Goal: Task Accomplishment & Management: Use online tool/utility

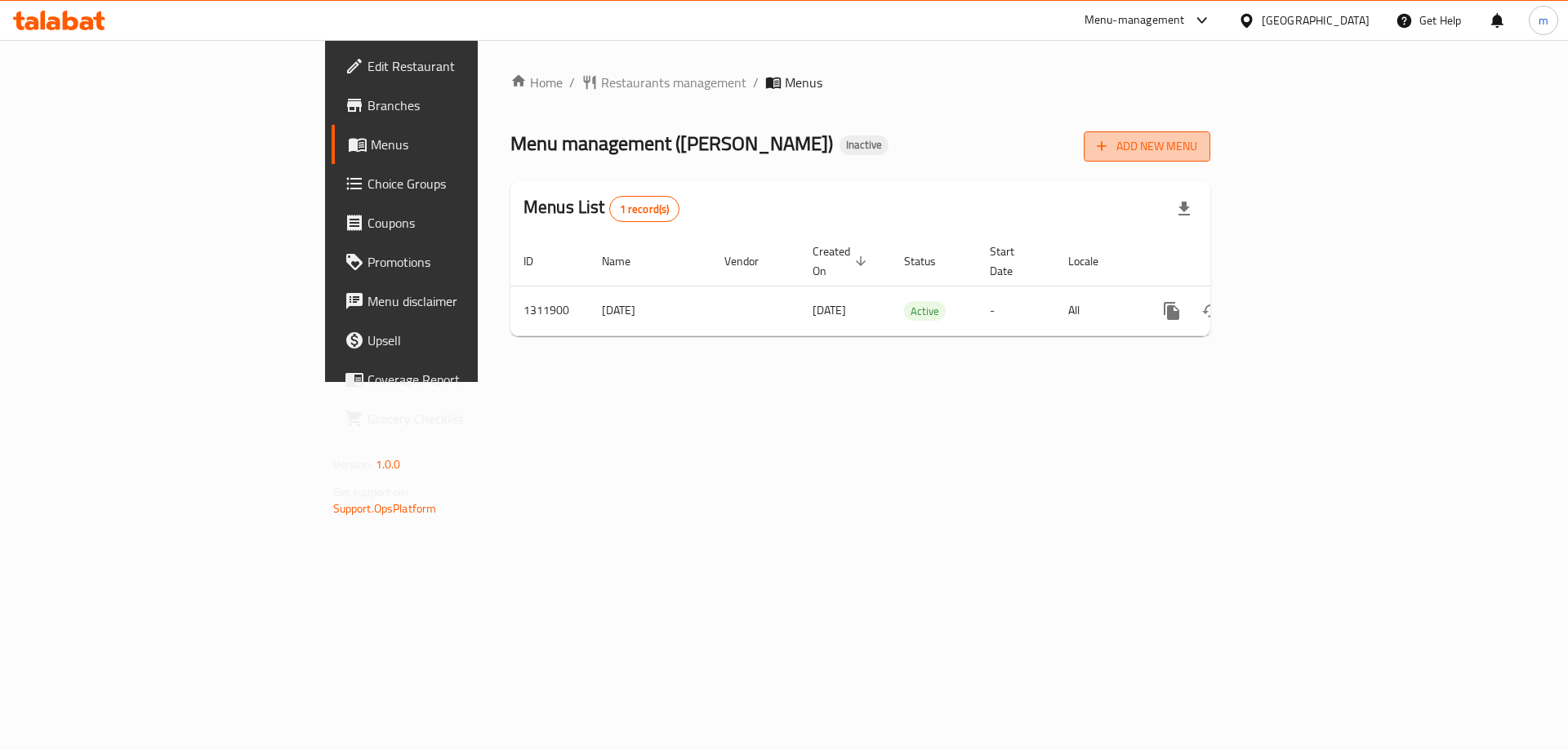
click at [1197, 150] on span "Add New Menu" at bounding box center [1146, 146] width 100 height 20
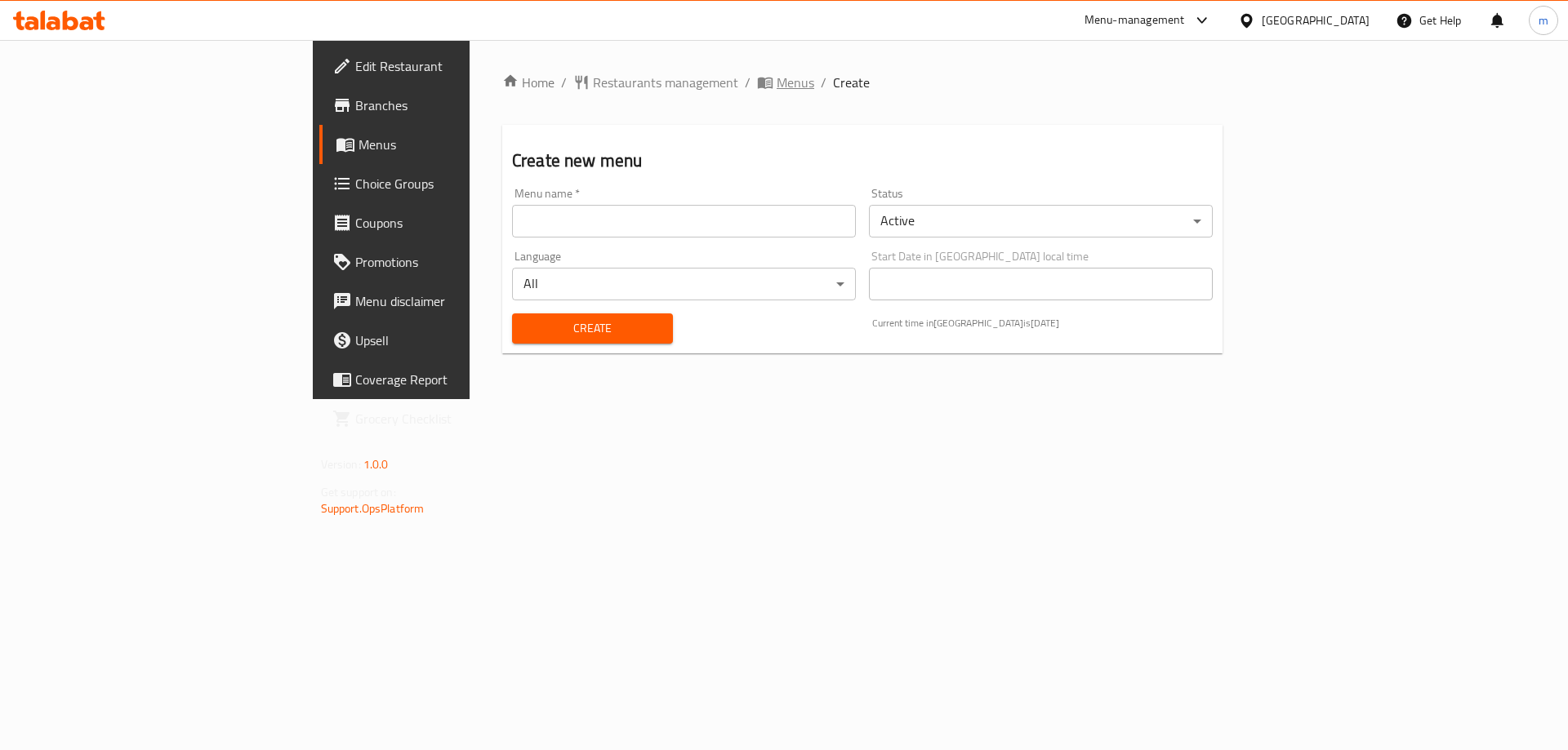
click at [758, 87] on icon "breadcrumb" at bounding box center [765, 83] width 15 height 11
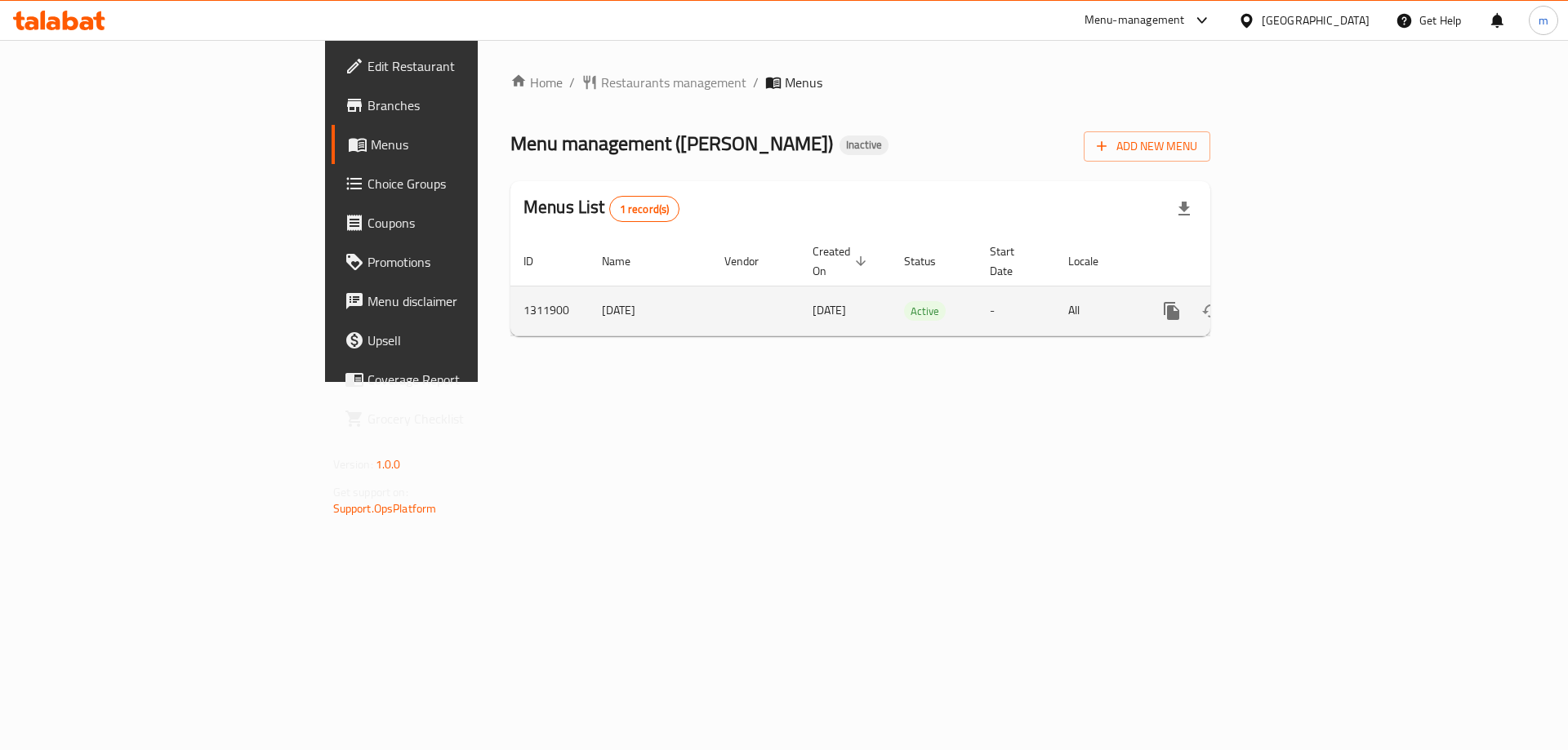
click at [1299, 302] on icon "enhanced table" at bounding box center [1289, 311] width 19 height 19
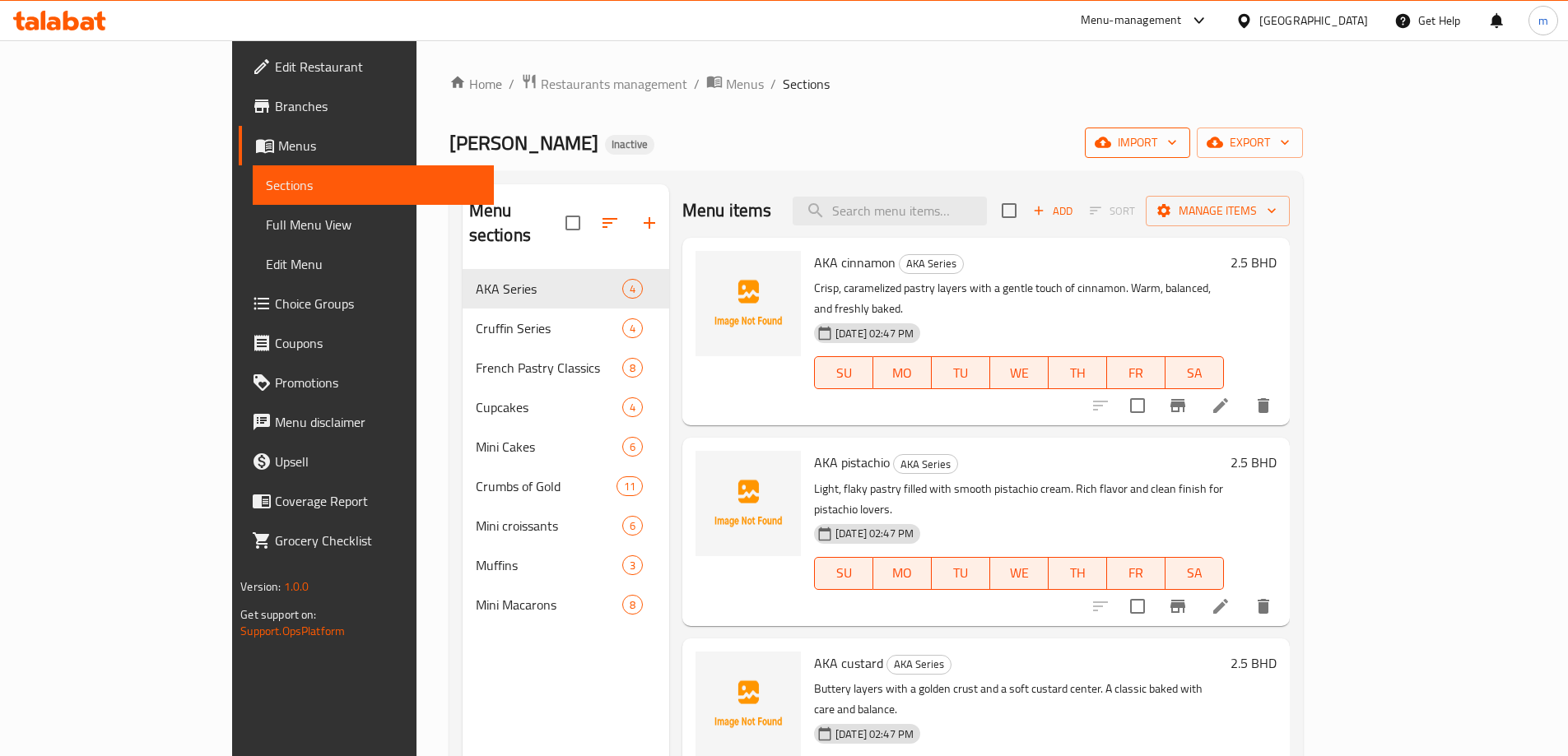
click at [1190, 156] on button "import" at bounding box center [1137, 142] width 105 height 31
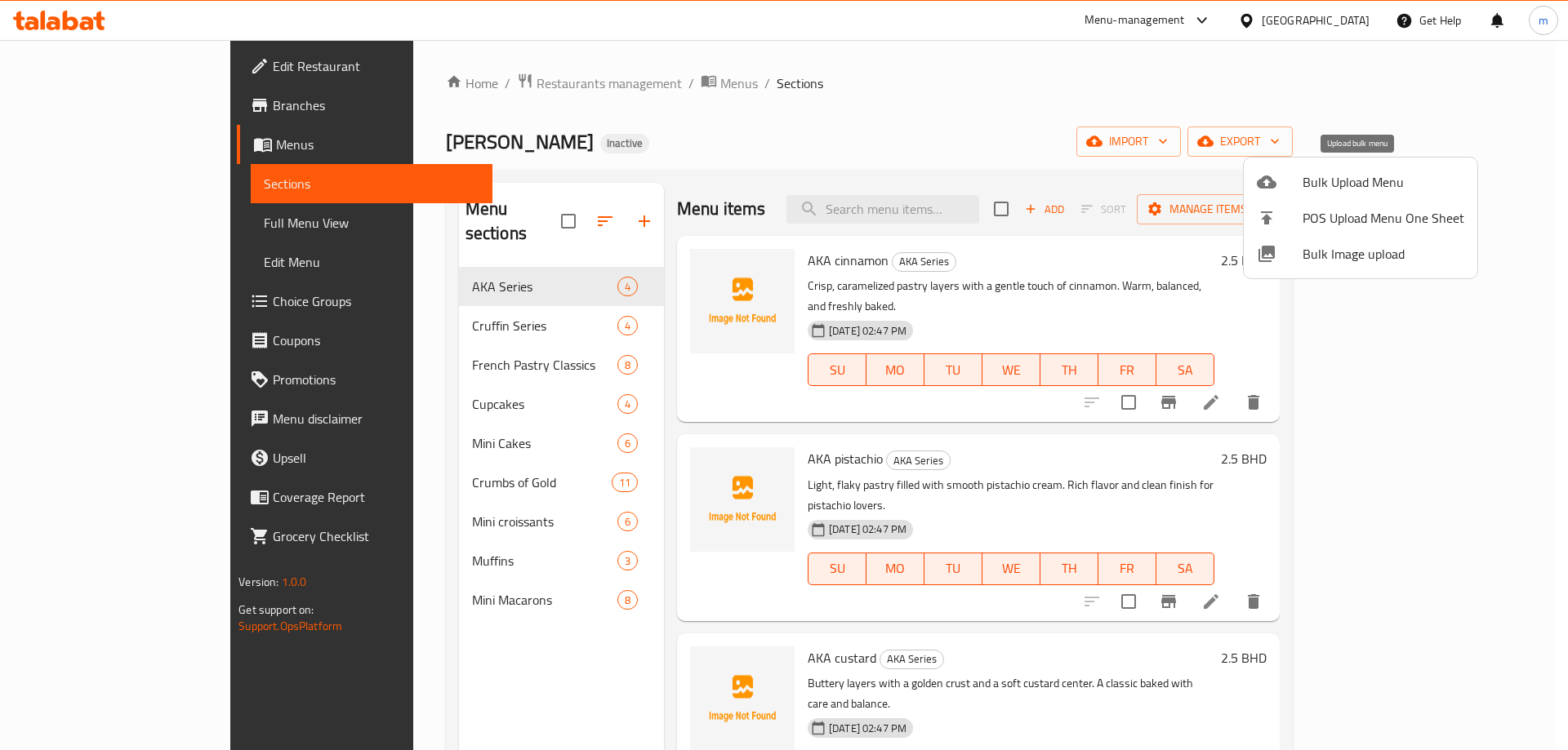
click at [1296, 186] on div at bounding box center [1279, 182] width 45 height 19
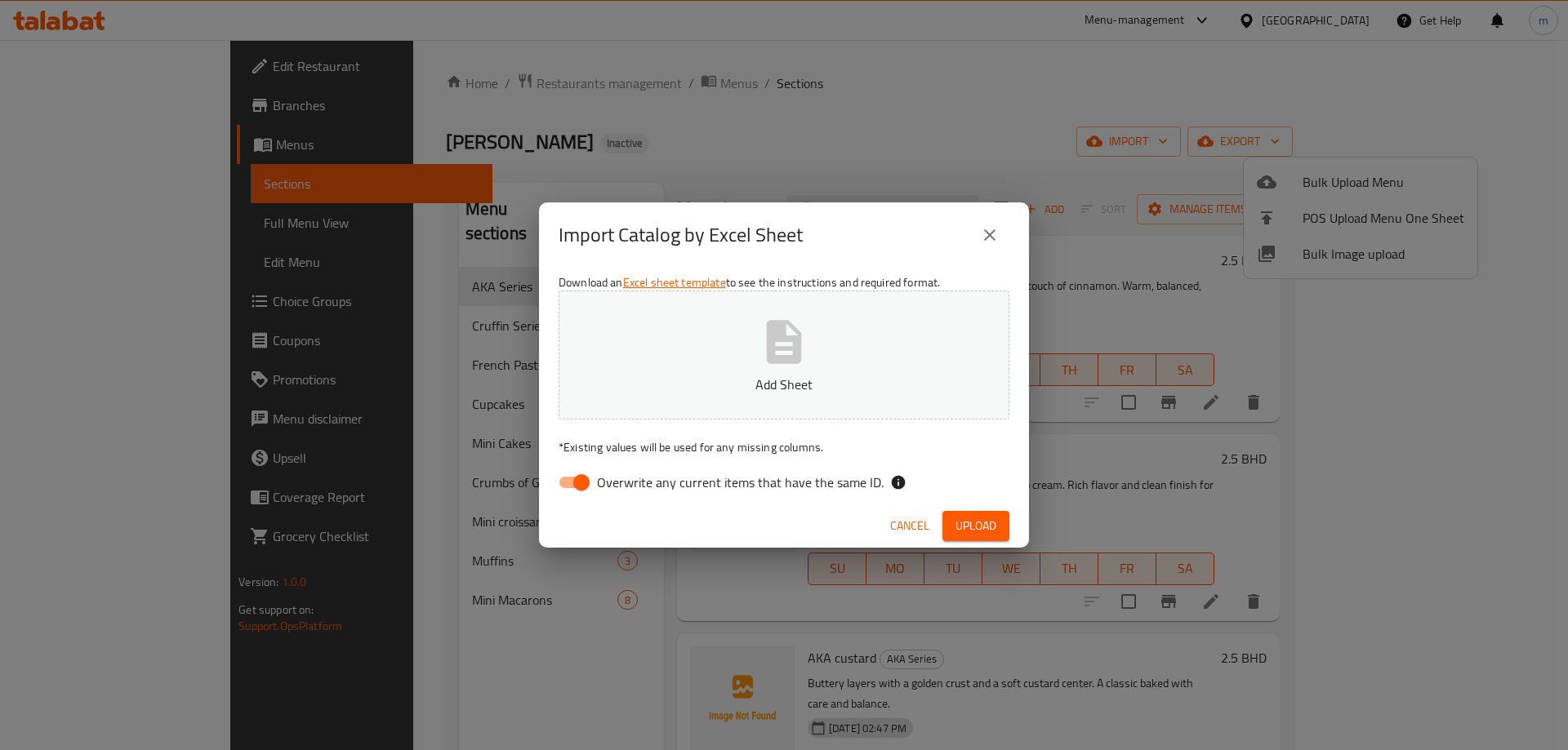
click at [652, 485] on span "Overwrite any current items that have the same ID." at bounding box center [740, 482] width 287 height 19
click at [628, 485] on input "Overwrite any current items that have the same ID." at bounding box center [581, 483] width 93 height 31
checkbox input "false"
click at [978, 522] on span "Upload" at bounding box center [976, 526] width 41 height 20
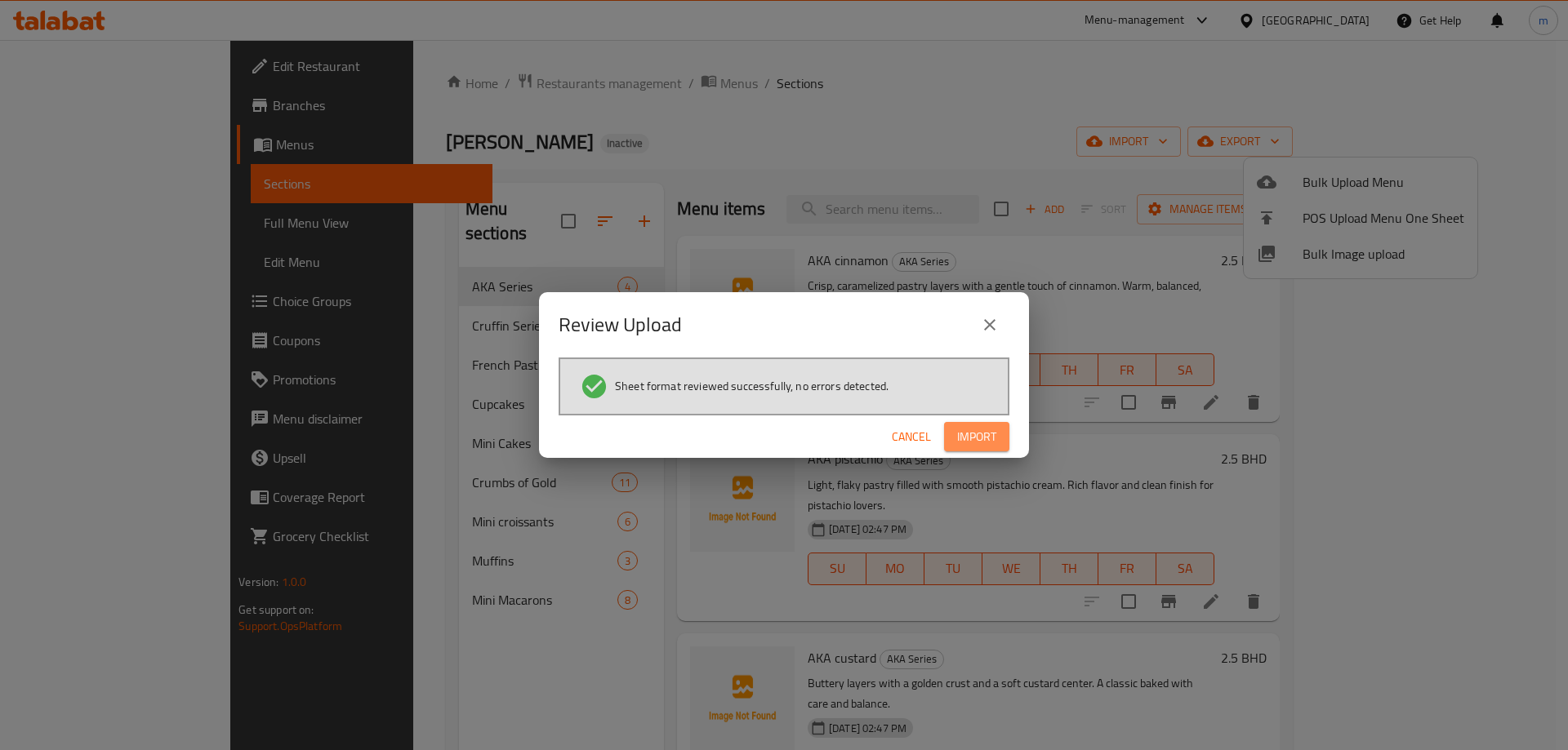
click at [971, 432] on span "Import" at bounding box center [976, 437] width 39 height 20
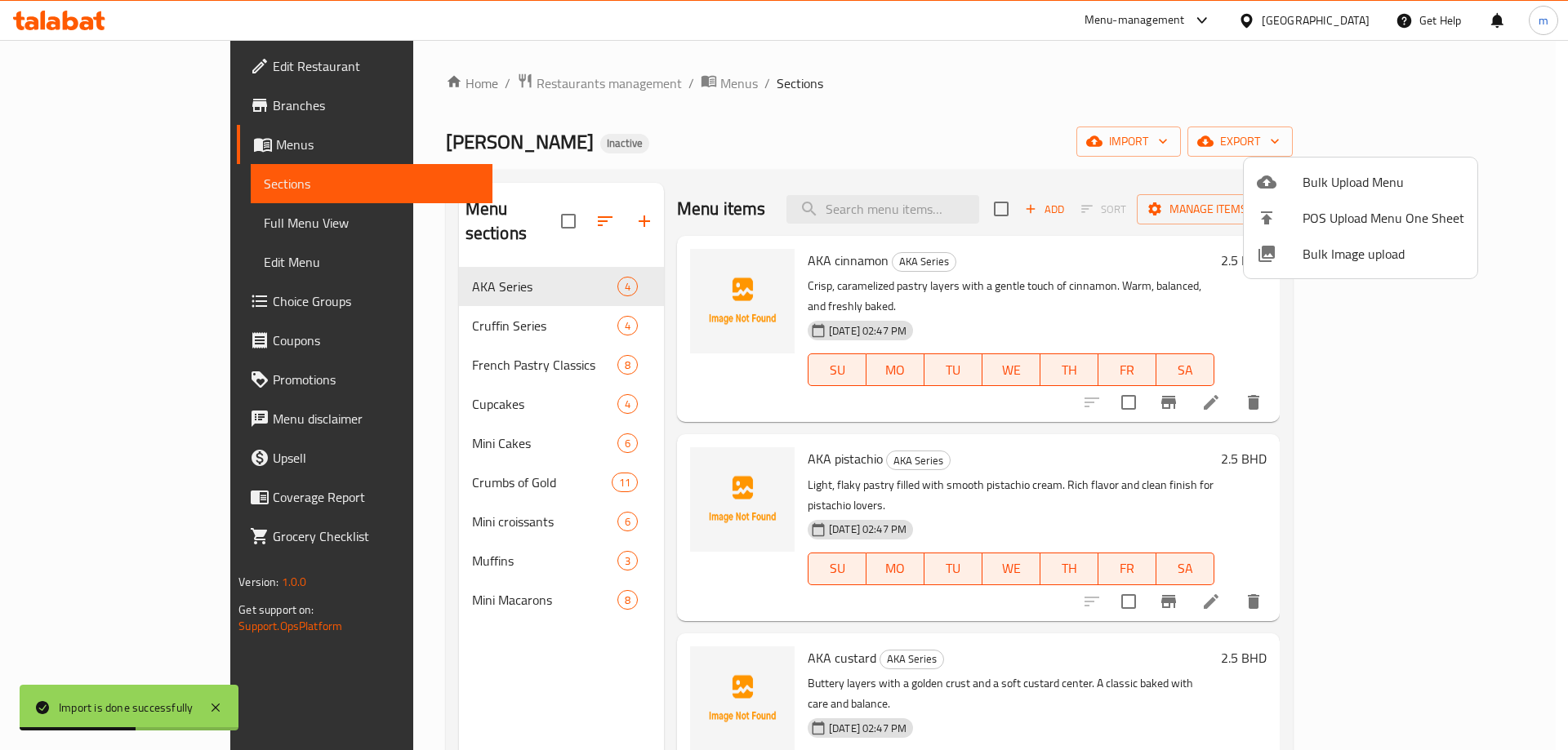
click at [104, 66] on div at bounding box center [784, 375] width 1568 height 750
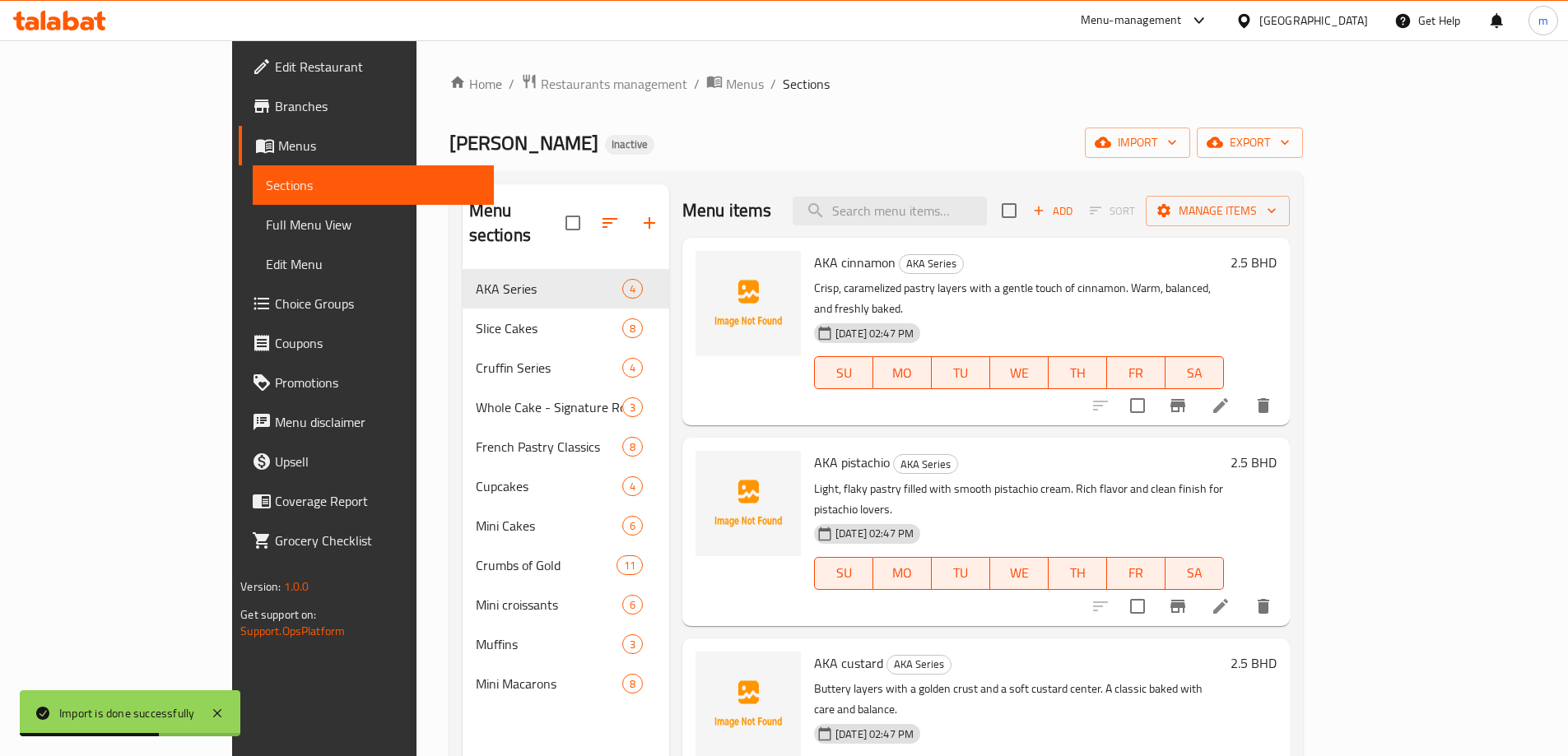
click at [275, 67] on span "Edit Restaurant" at bounding box center [378, 67] width 206 height 19
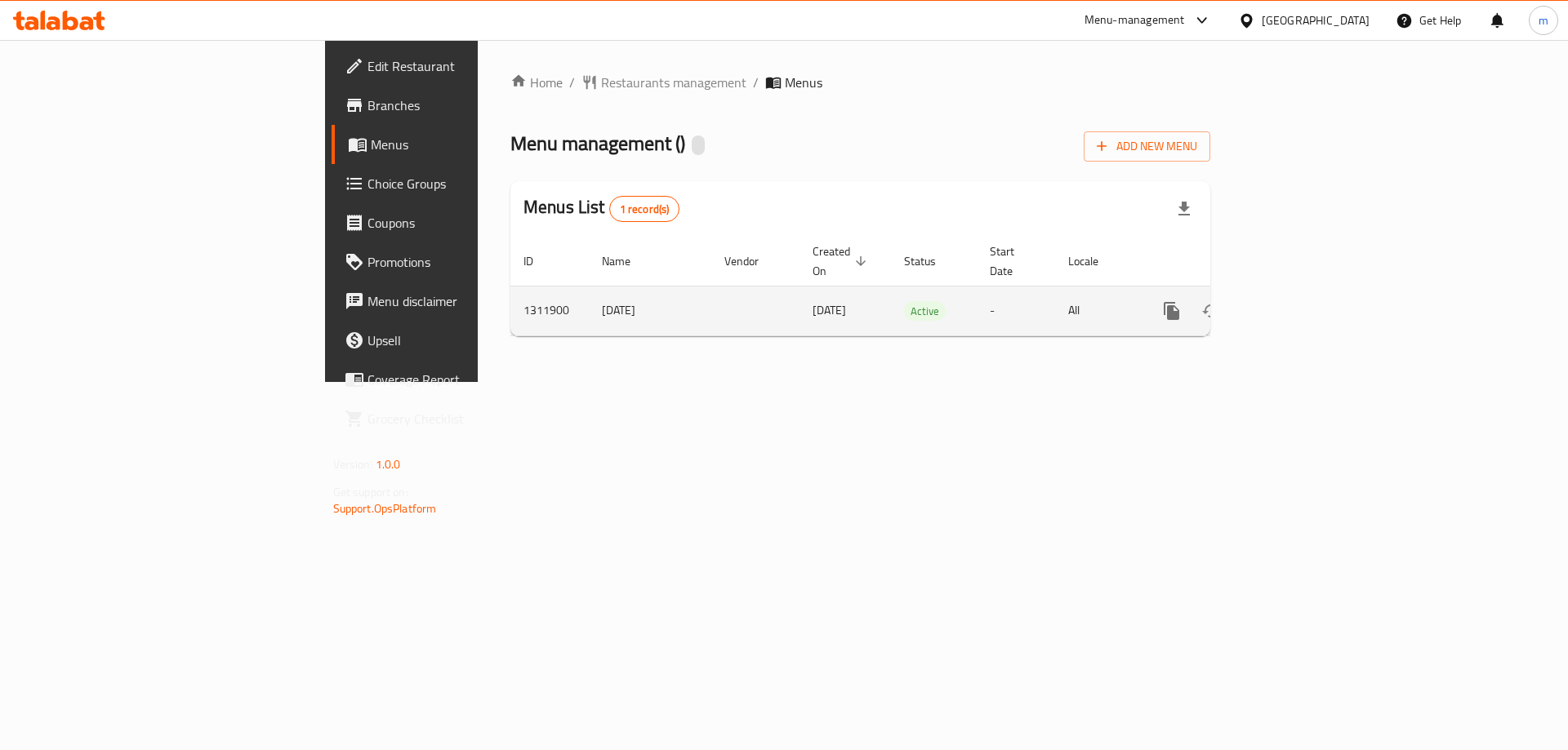
click at [1299, 302] on icon "enhanced table" at bounding box center [1289, 311] width 19 height 19
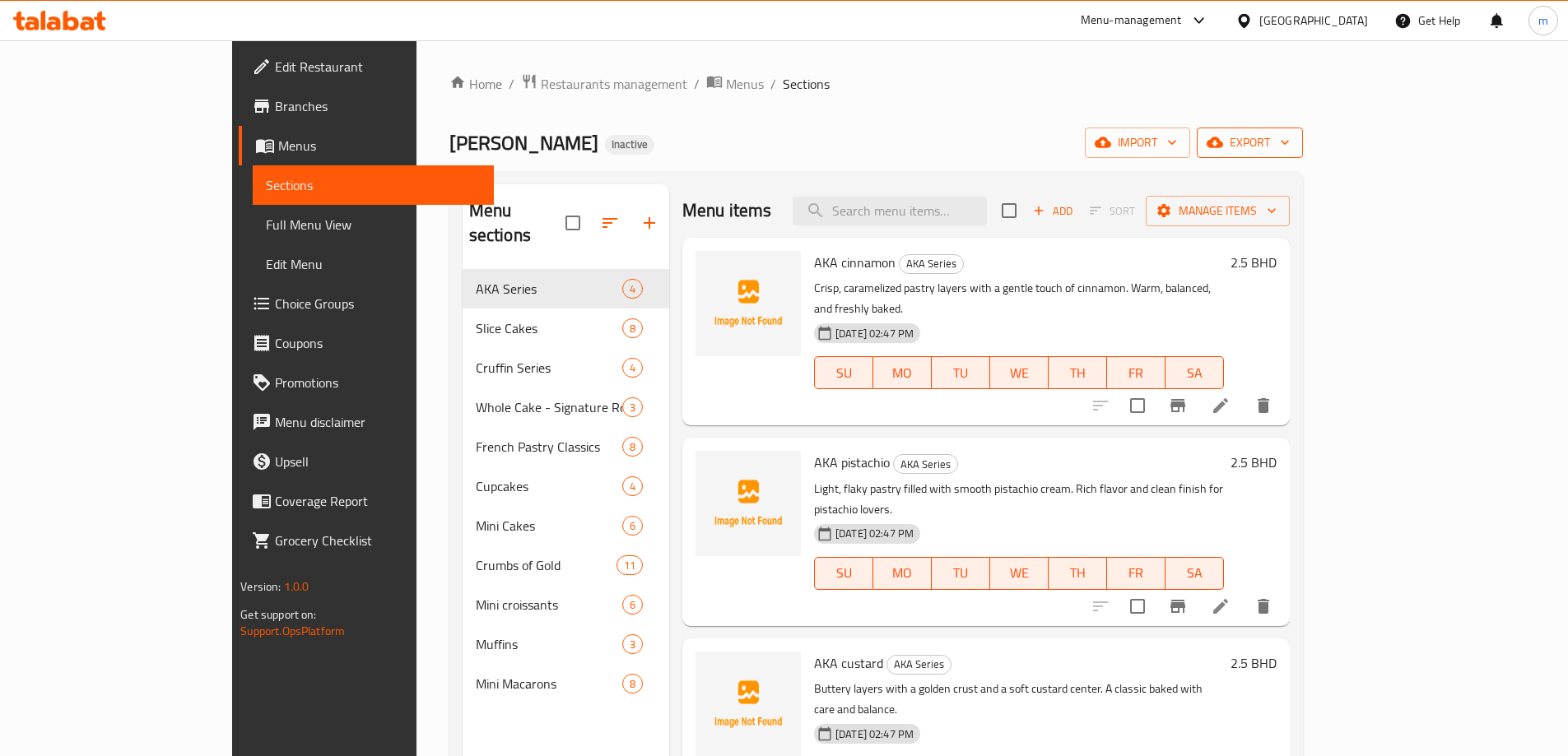
click at [1293, 150] on icon "button" at bounding box center [1284, 142] width 17 height 17
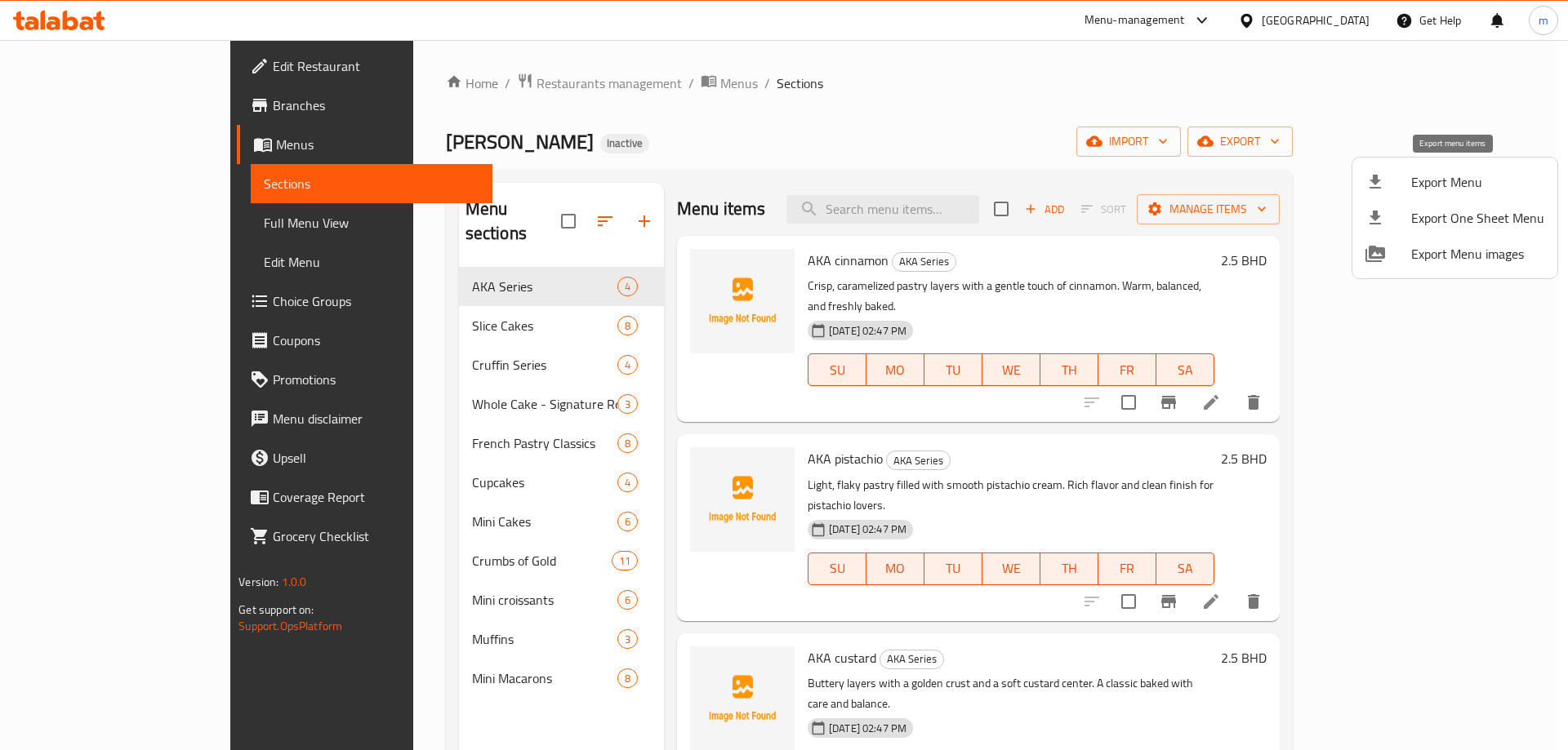
click at [1453, 176] on span "Export Menu" at bounding box center [1477, 182] width 133 height 19
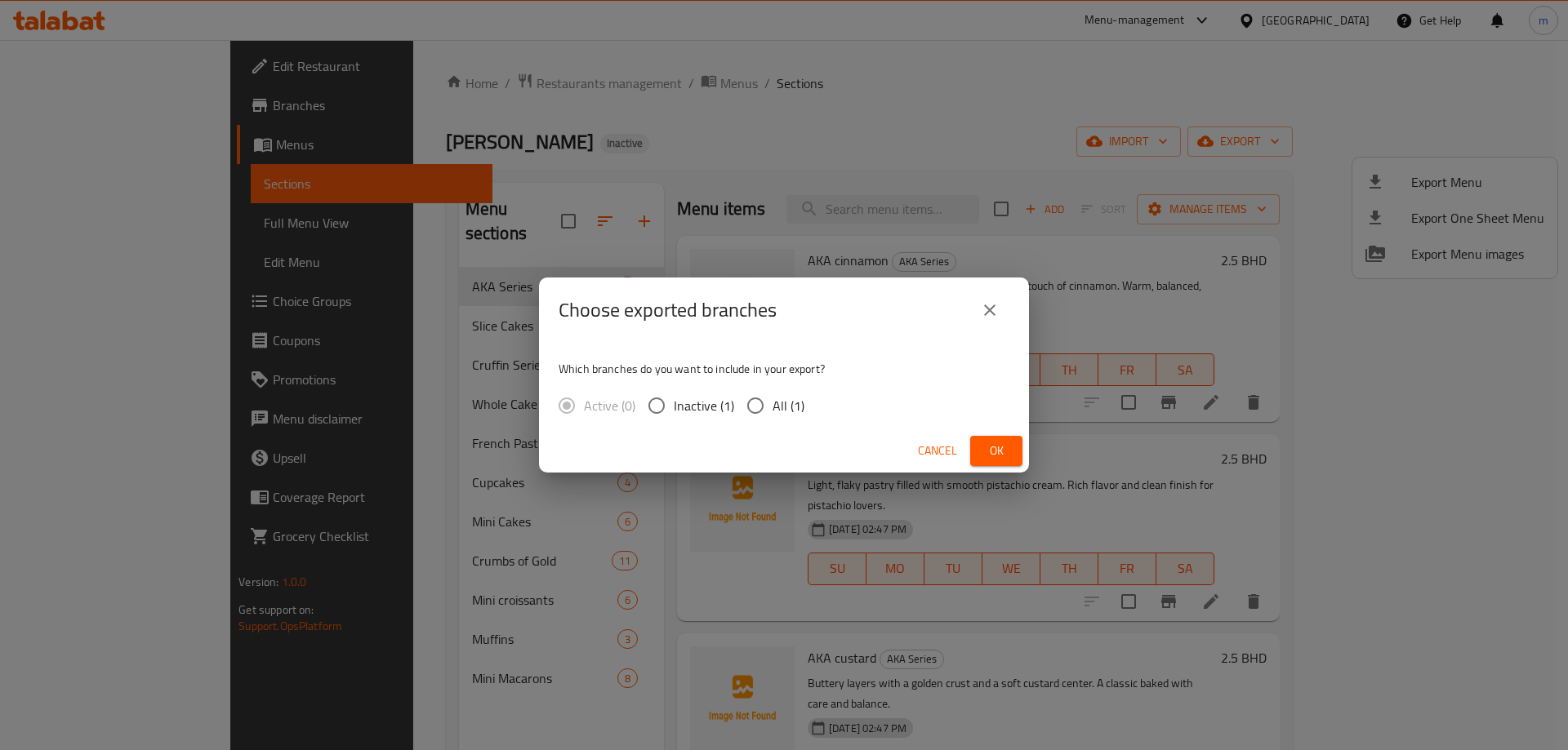
drag, startPoint x: 772, startPoint y: 415, endPoint x: 891, endPoint y: 457, distance: 126.2
click at [773, 414] on span "All (1)" at bounding box center [788, 406] width 32 height 19
click at [772, 414] on input "All (1)" at bounding box center [754, 406] width 34 height 34
radio input "true"
click at [996, 460] on span "Ok" at bounding box center [996, 451] width 26 height 20
